Goal: Find specific page/section: Find specific page/section

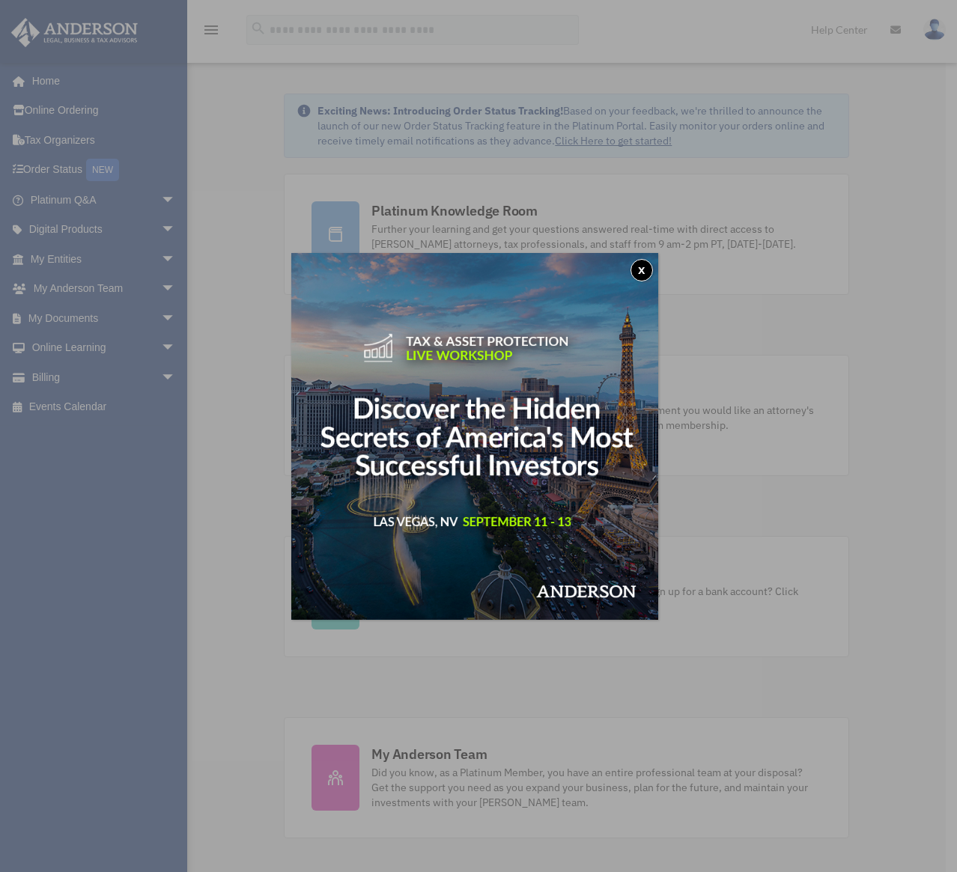
click at [653, 268] on button "x" at bounding box center [641, 270] width 22 height 22
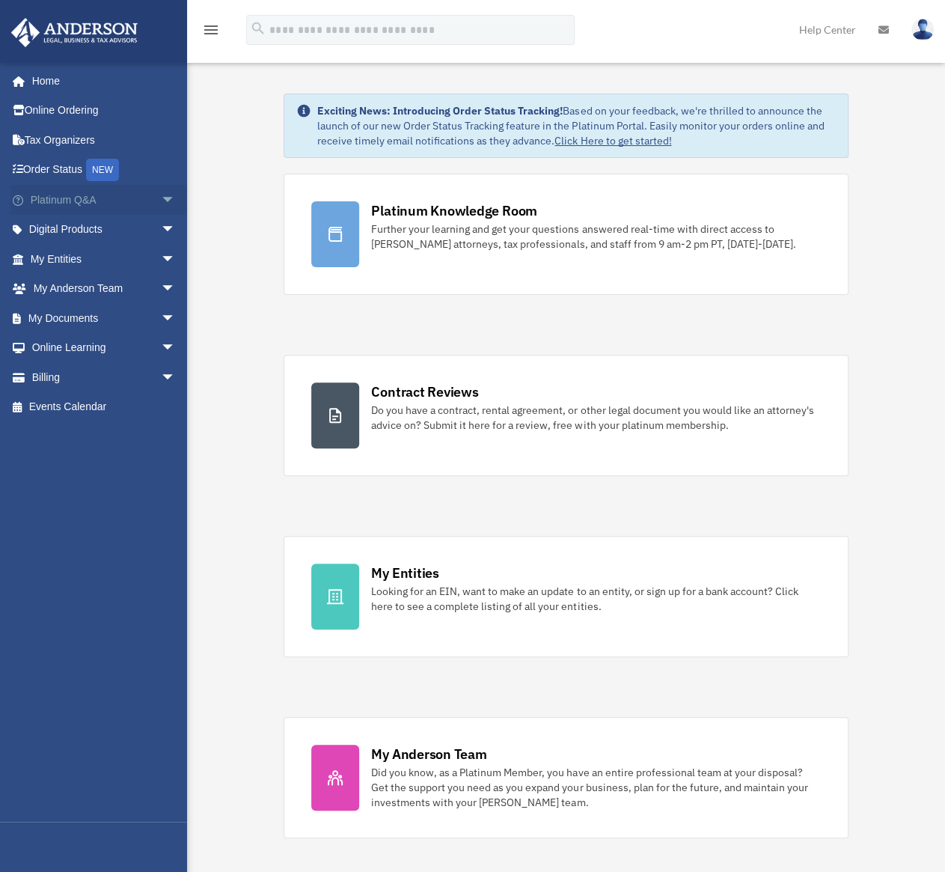
click at [161, 195] on span "arrow_drop_down" at bounding box center [176, 200] width 30 height 31
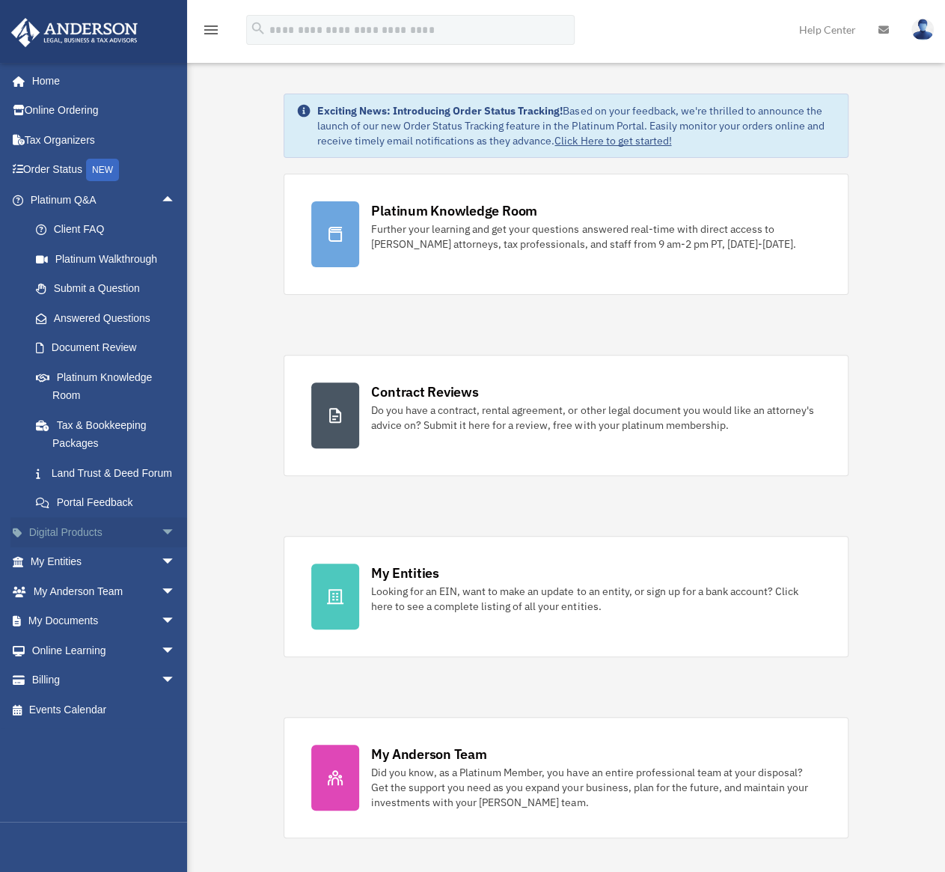
click at [161, 548] on span "arrow_drop_down" at bounding box center [176, 532] width 30 height 31
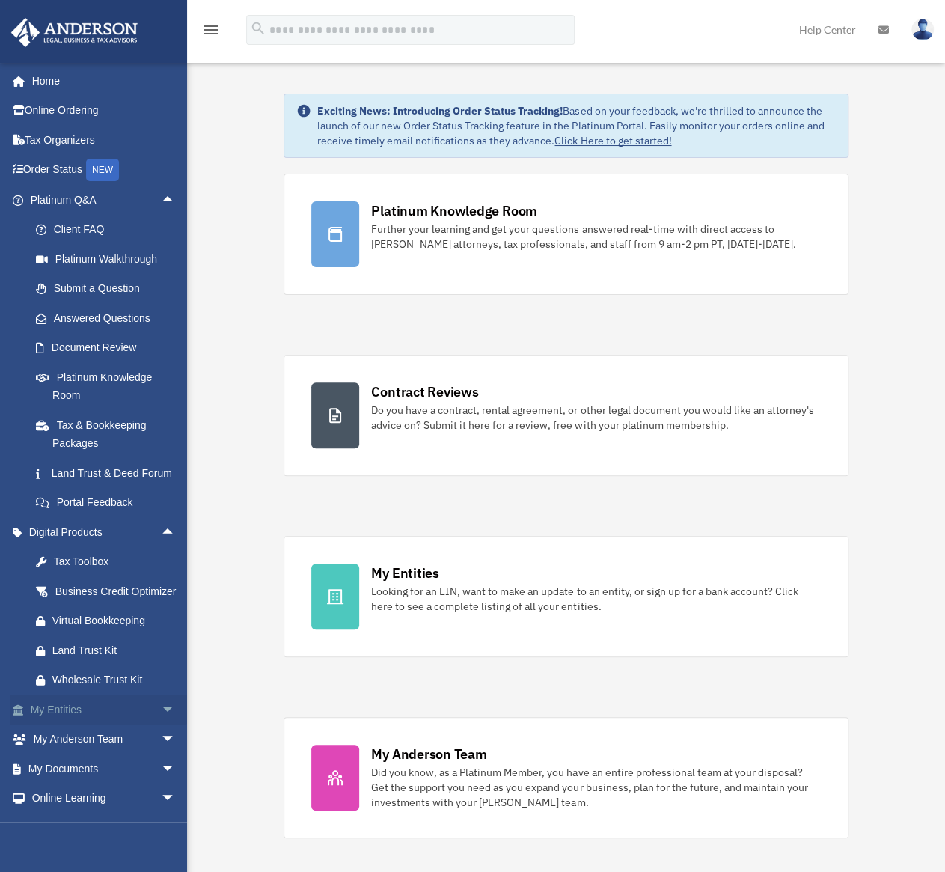
click at [161, 725] on span "arrow_drop_down" at bounding box center [176, 710] width 30 height 31
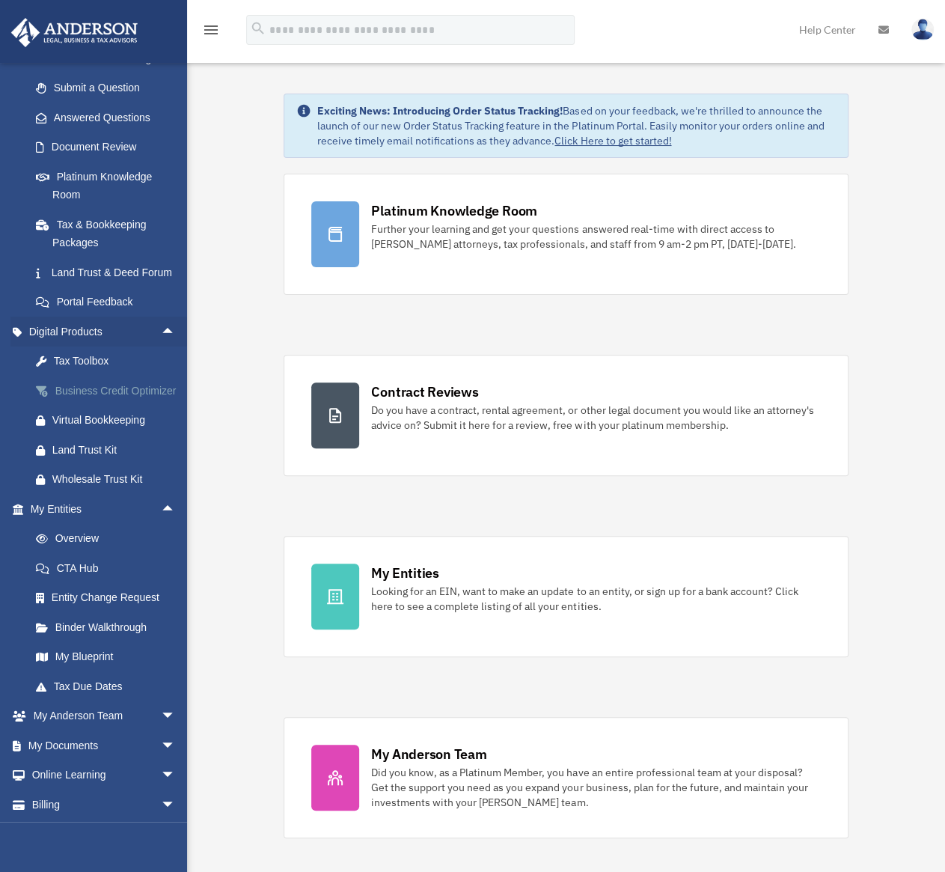
scroll to position [267, 0]
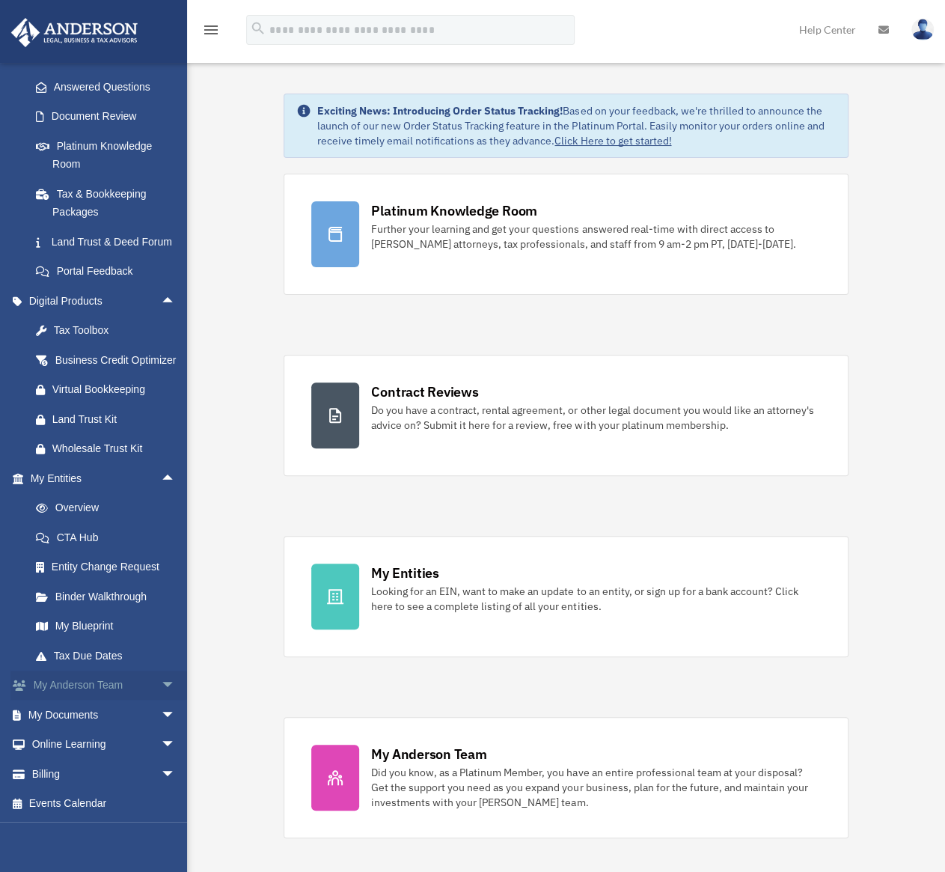
click at [161, 685] on span "arrow_drop_down" at bounding box center [176, 686] width 30 height 31
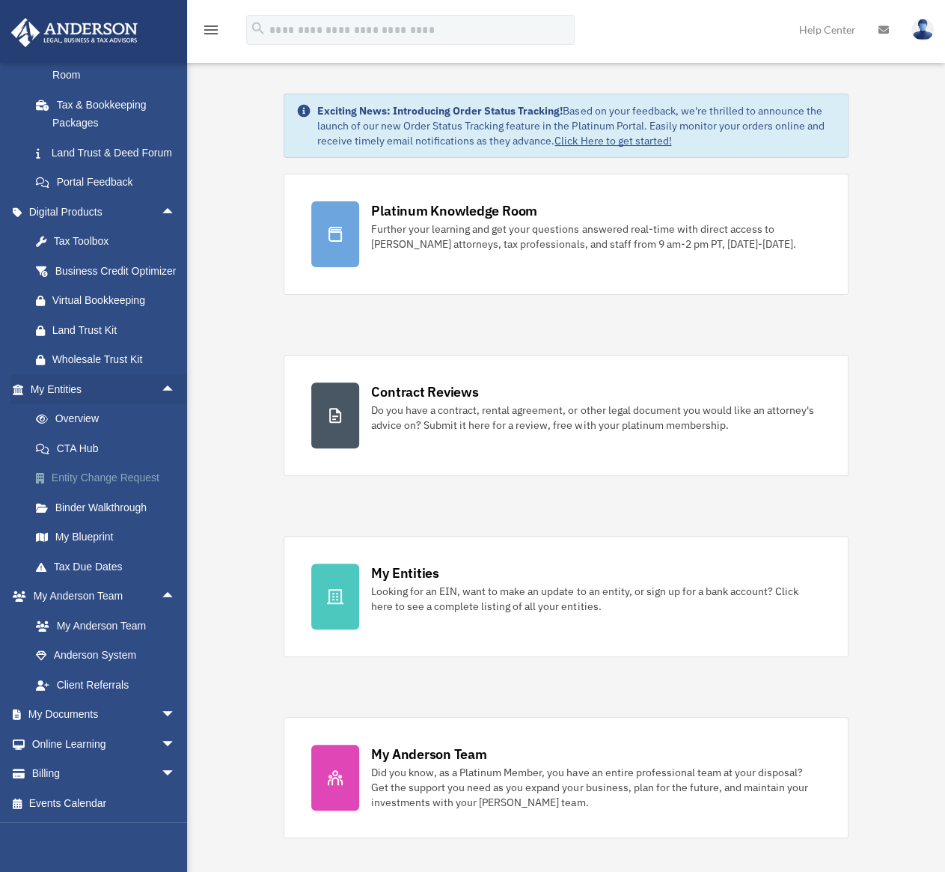
scroll to position [356, 0]
click at [161, 713] on span "arrow_drop_down" at bounding box center [176, 715] width 30 height 31
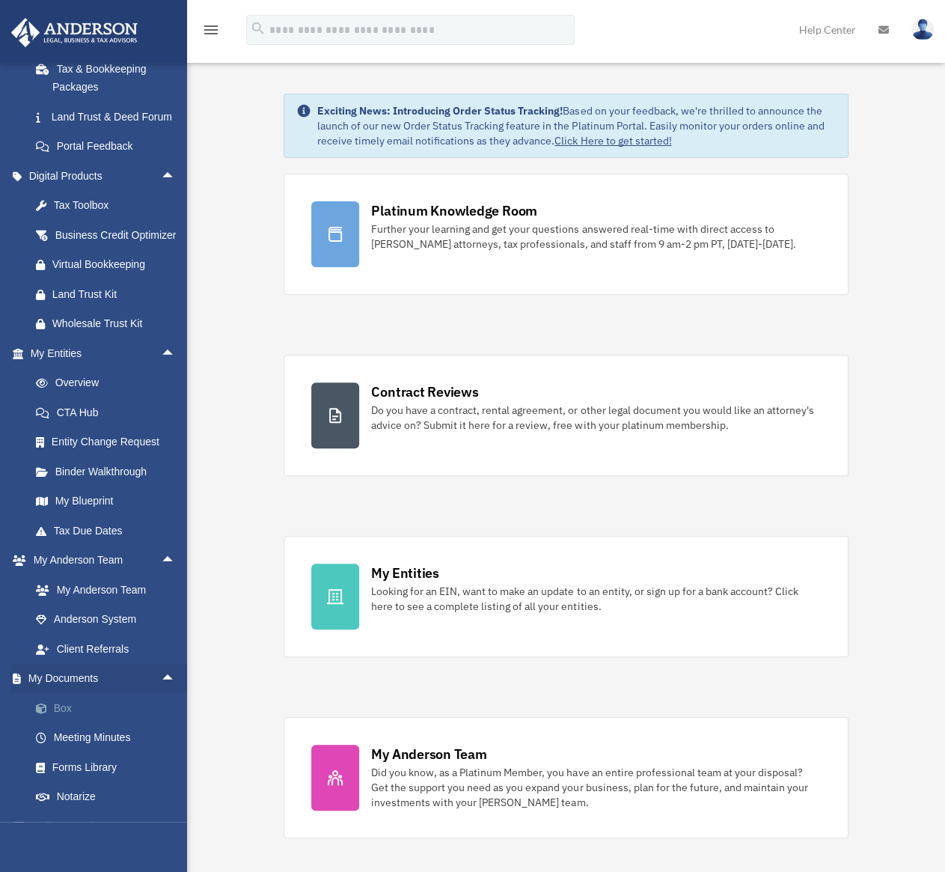
click at [72, 723] on link "Box" at bounding box center [109, 708] width 177 height 30
click at [61, 723] on link "Box" at bounding box center [109, 708] width 177 height 30
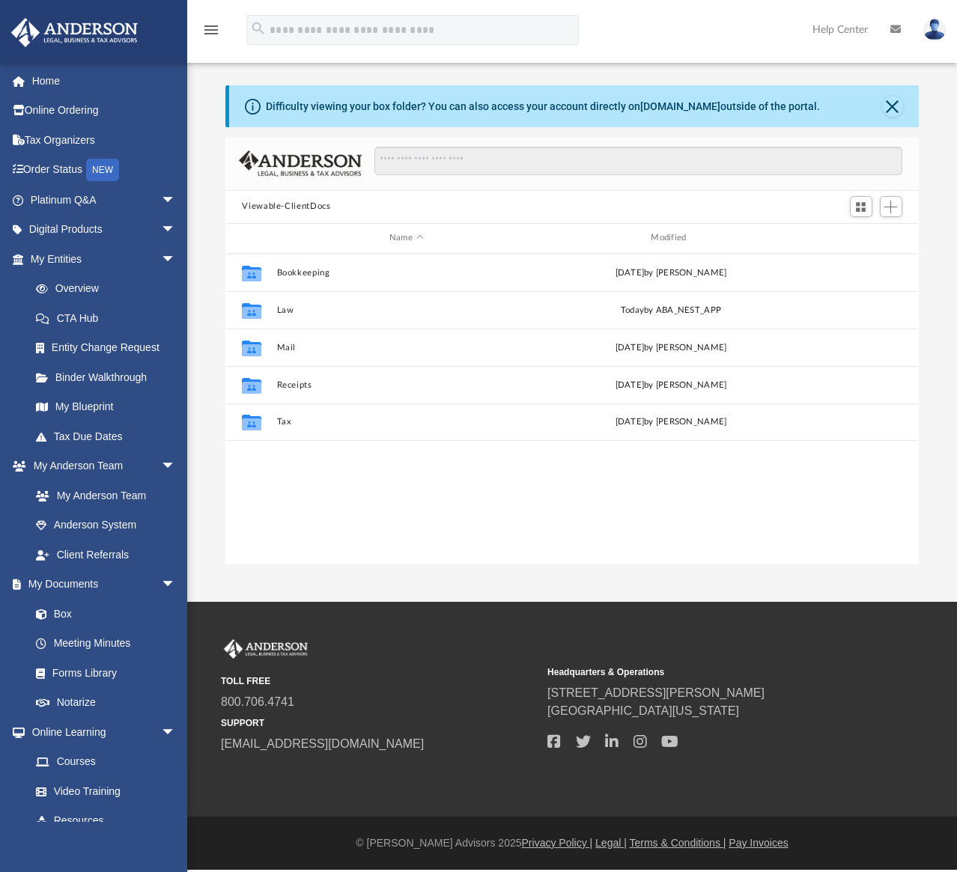
scroll to position [329, 681]
